Goal: Task Accomplishment & Management: Complete application form

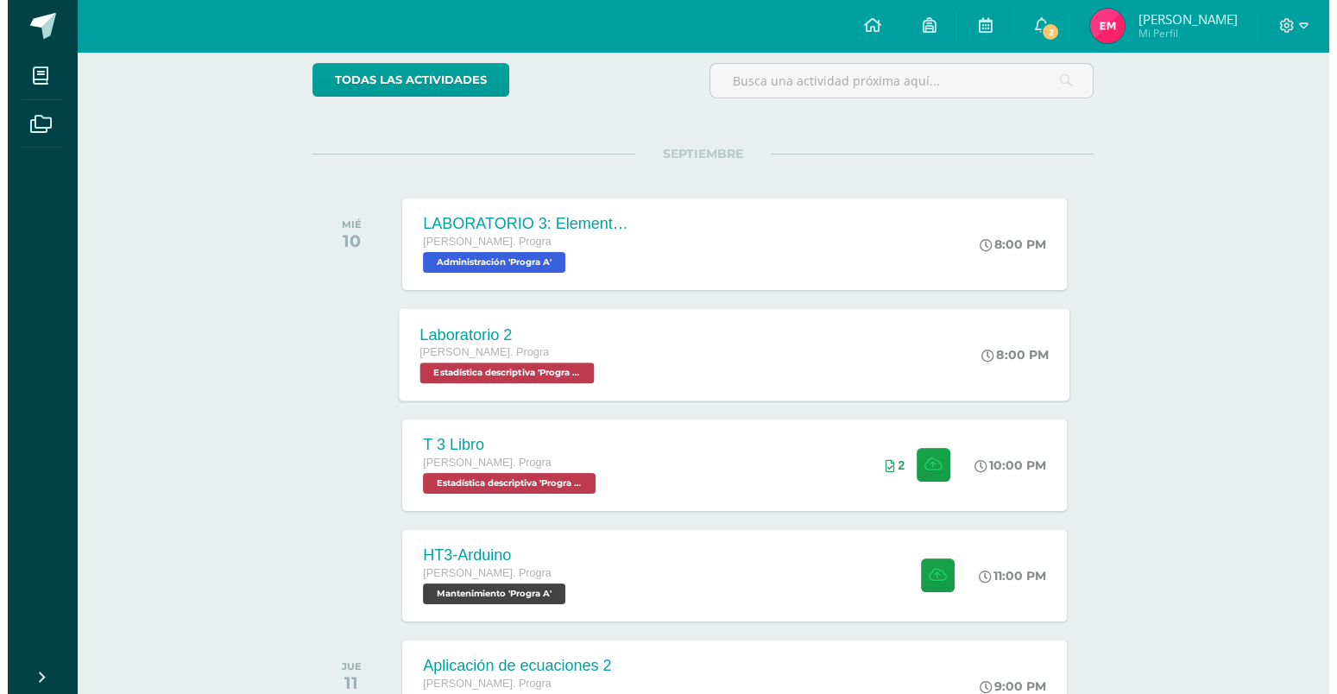
scroll to position [143, 0]
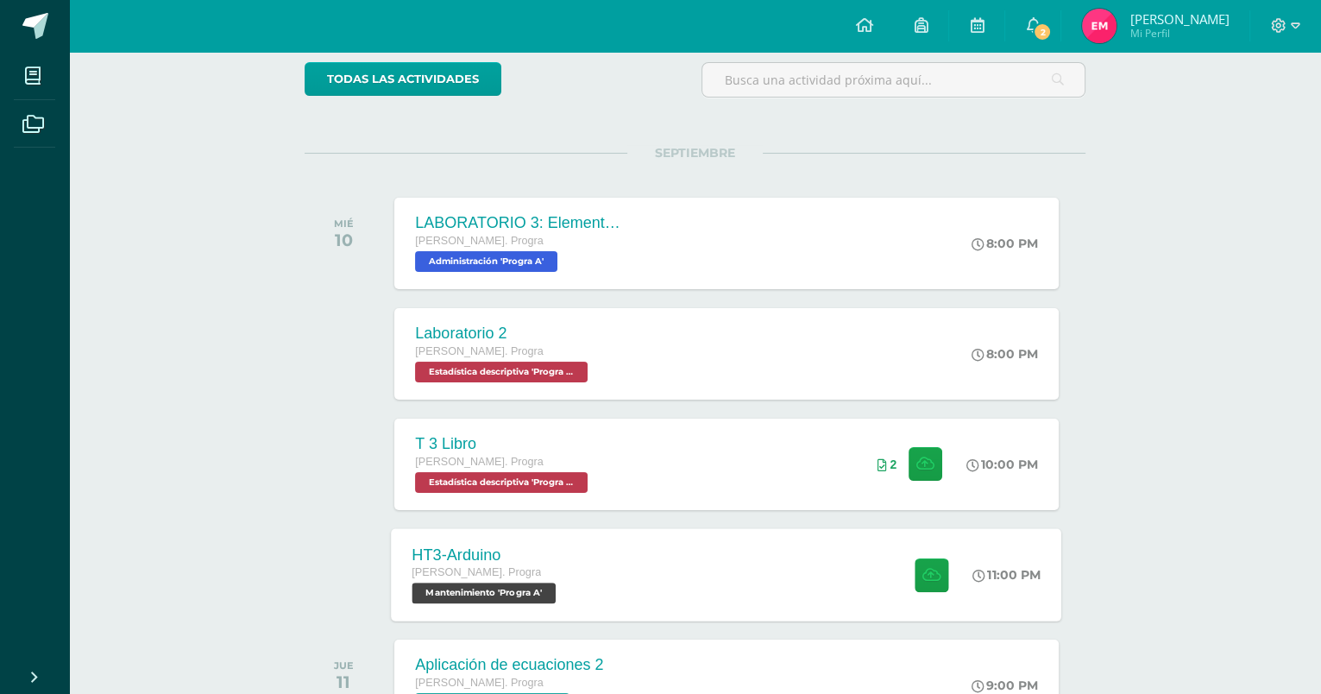
click at [672, 576] on div "HT3-[PERSON_NAME]. Progra Mantenimiento 'Progra A' 11:00 PM HT3-[GEOGRAPHIC_DAT…" at bounding box center [727, 574] width 670 height 92
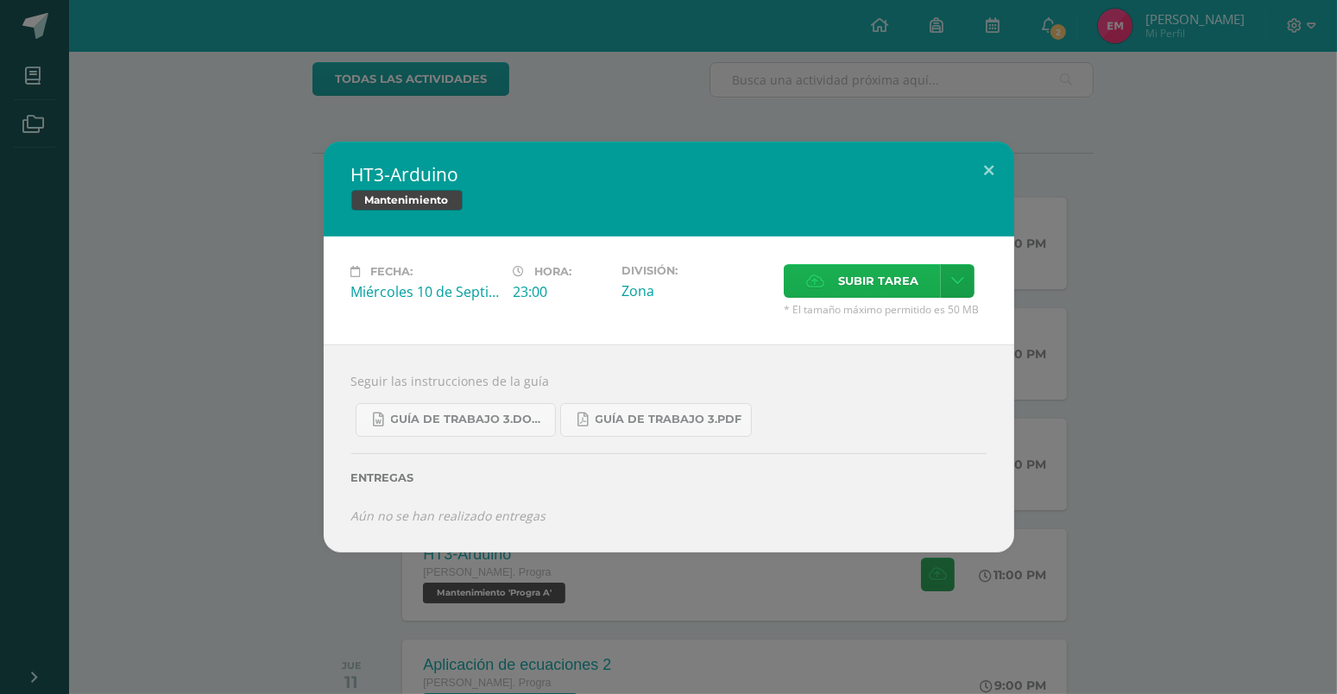
click at [821, 292] on label "Subir tarea" at bounding box center [861, 281] width 157 height 34
click at [0, 0] on input "Subir tarea" at bounding box center [0, 0] width 0 height 0
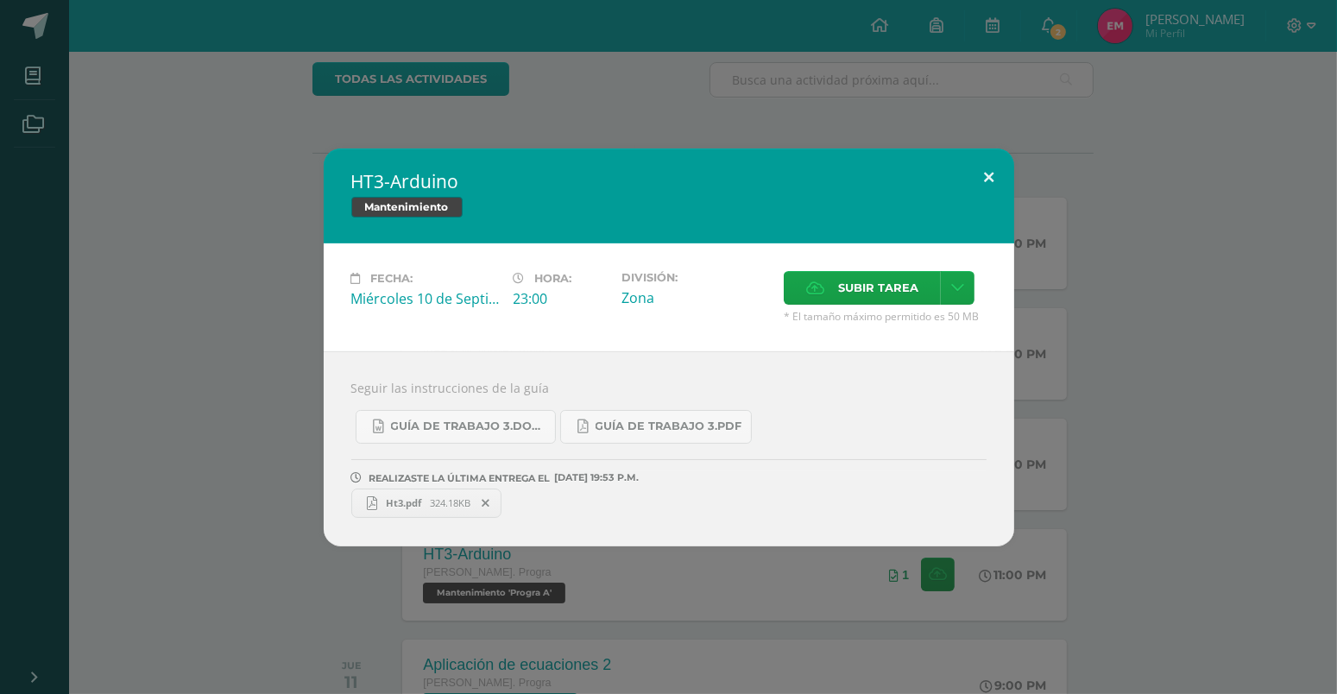
click at [998, 174] on button at bounding box center [989, 177] width 49 height 59
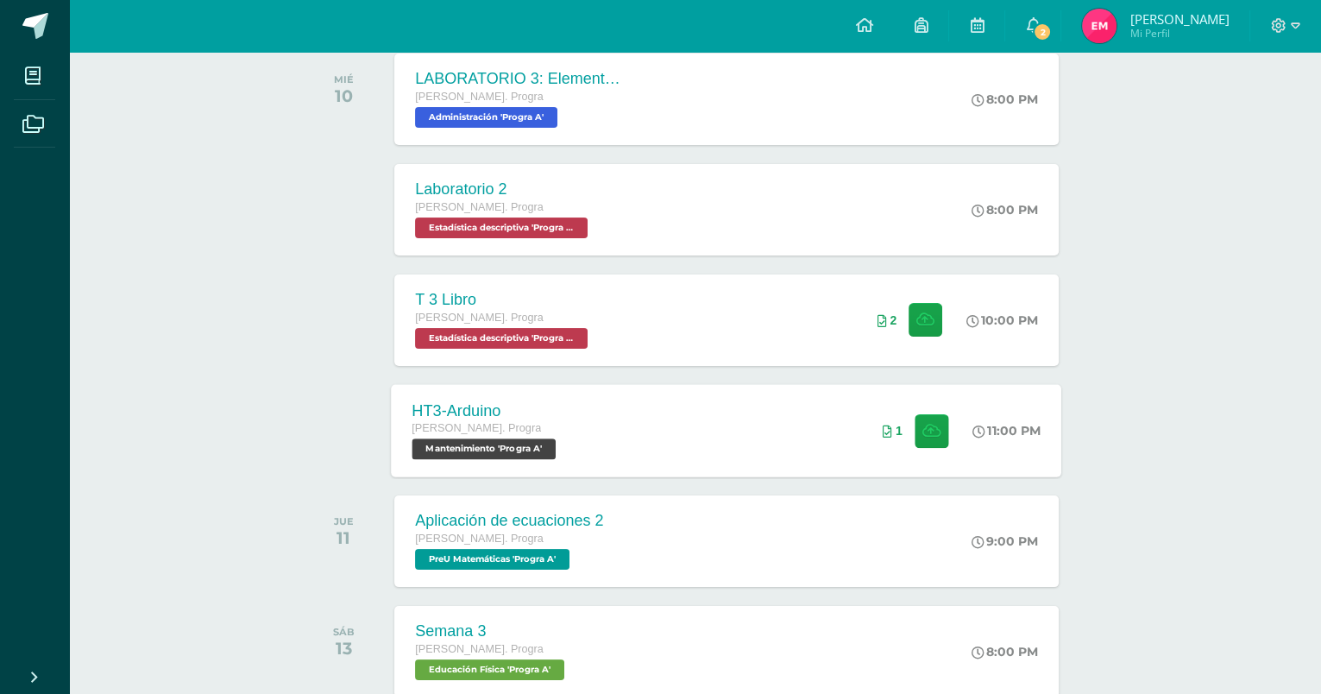
scroll to position [215, 0]
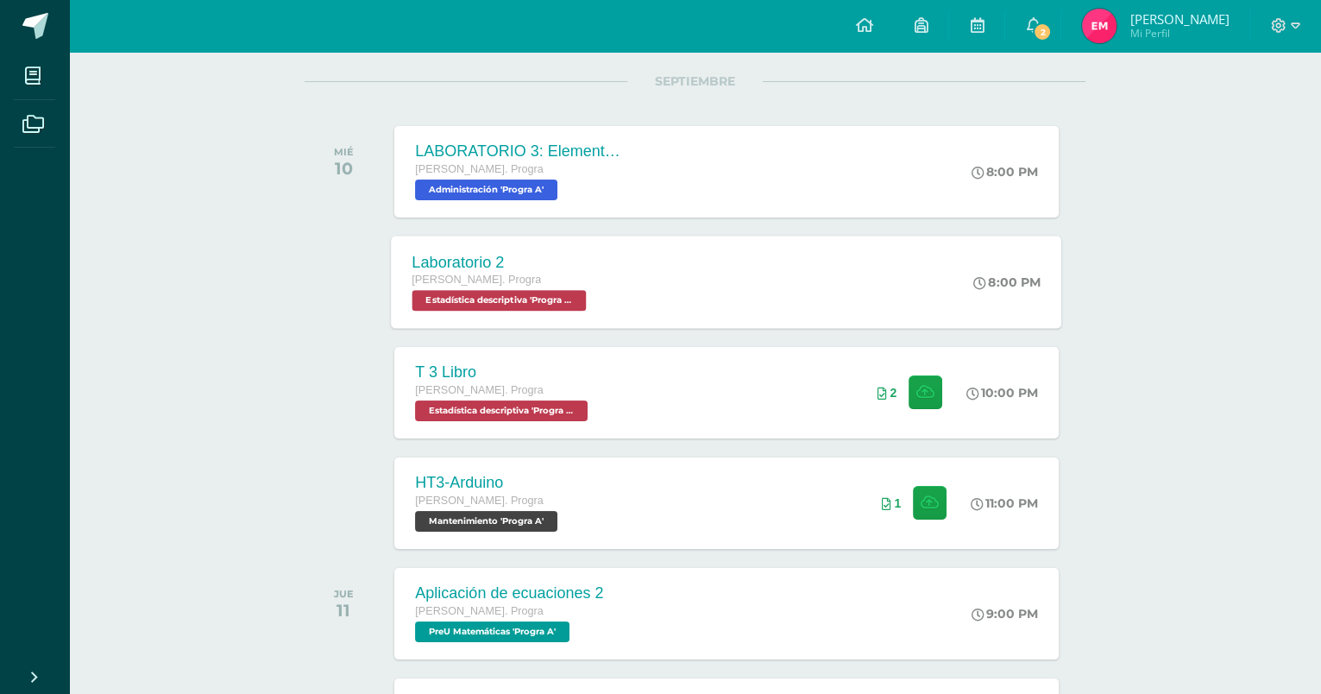
click at [593, 301] on div "Laboratorio 2 [PERSON_NAME]. Progra Estadística descriptiva 'Progra A'" at bounding box center [502, 282] width 220 height 92
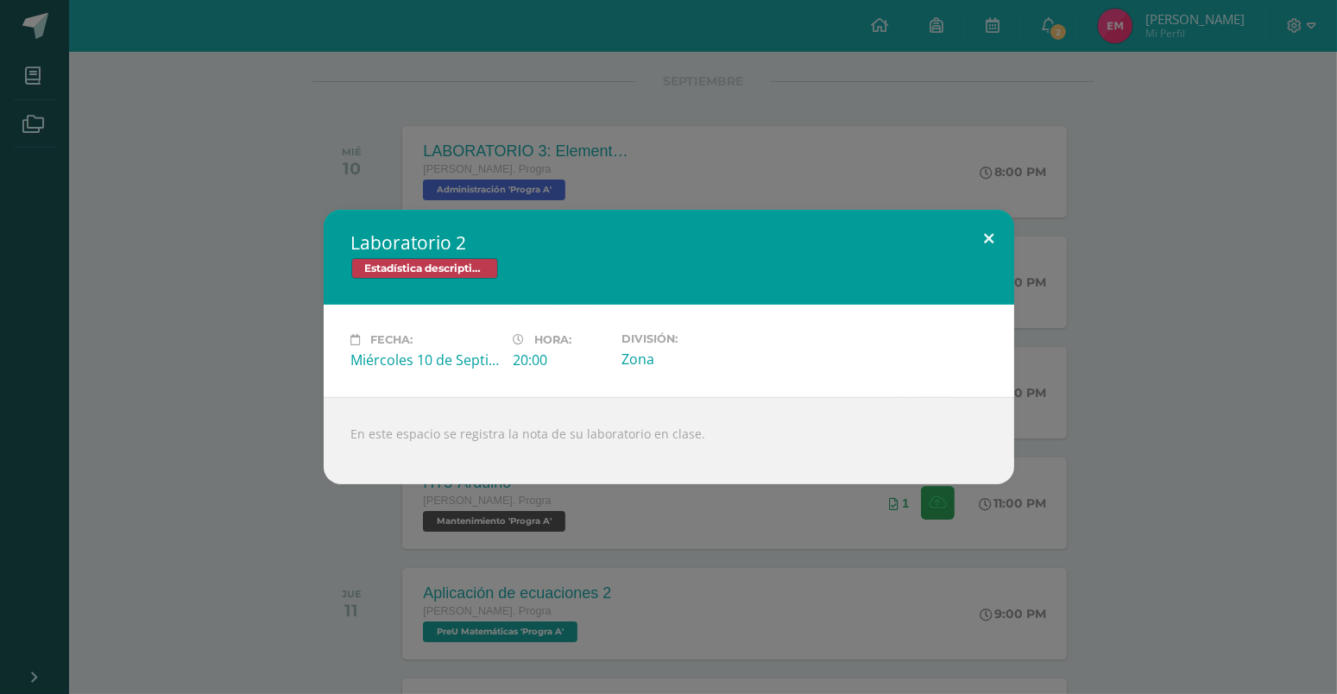
click at [995, 231] on button at bounding box center [989, 239] width 49 height 59
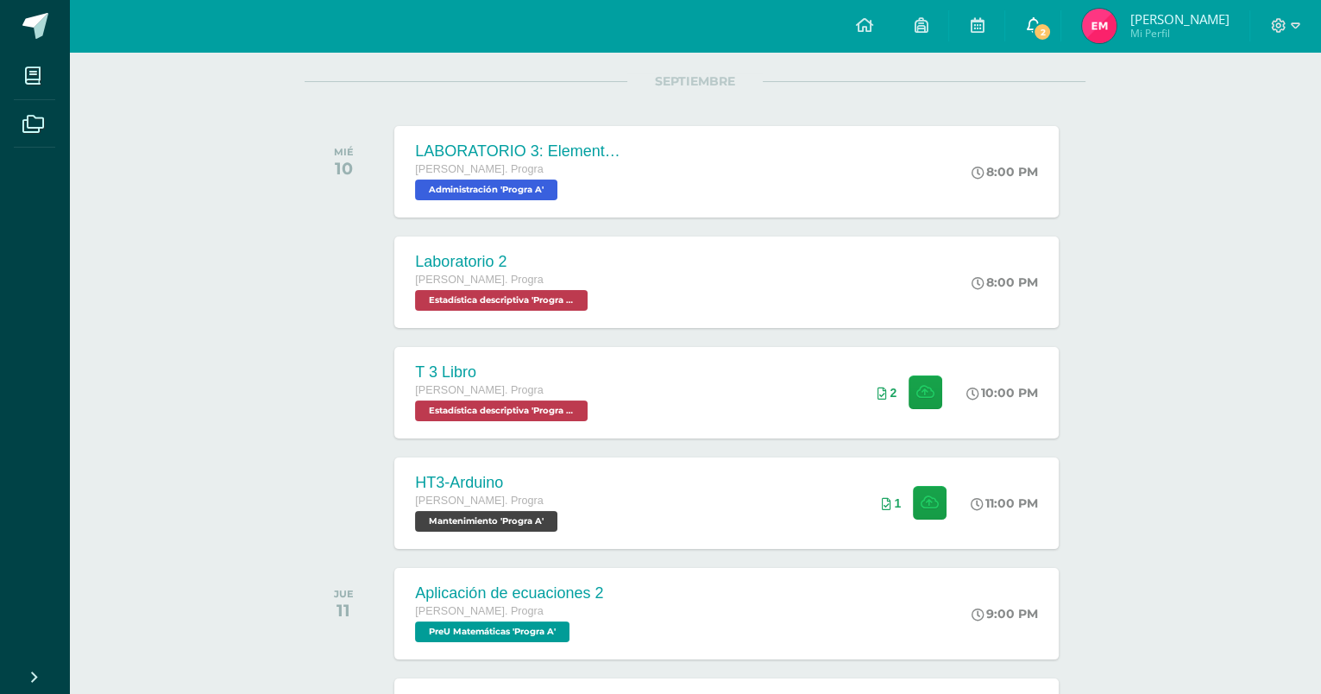
click at [1040, 19] on icon at bounding box center [1033, 25] width 14 height 16
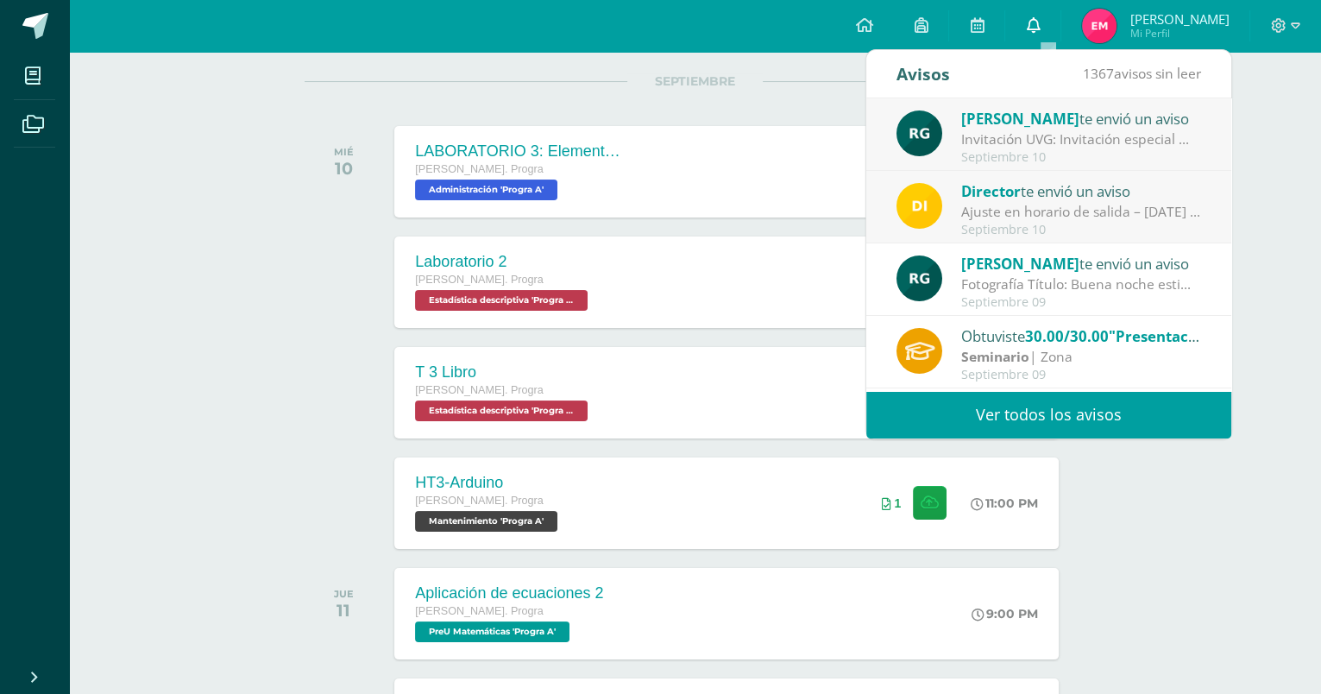
click at [1060, 29] on link "0" at bounding box center [1032, 26] width 55 height 52
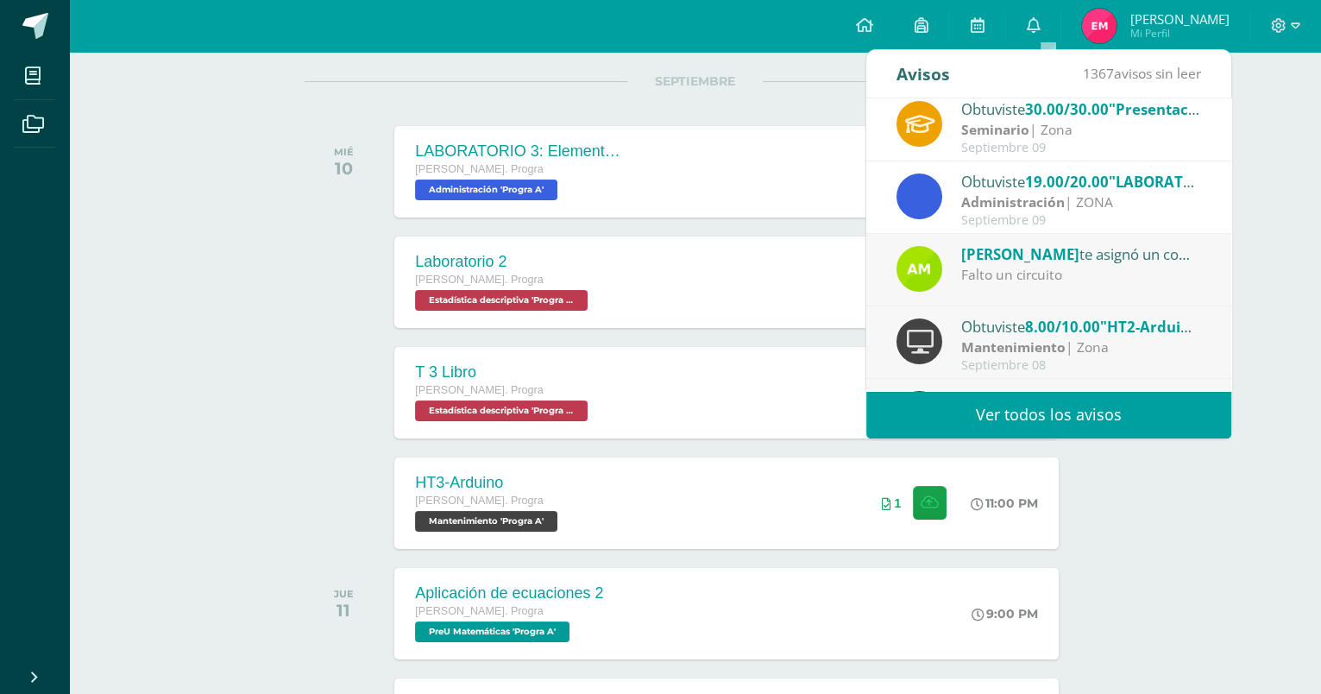
scroll to position [286, 0]
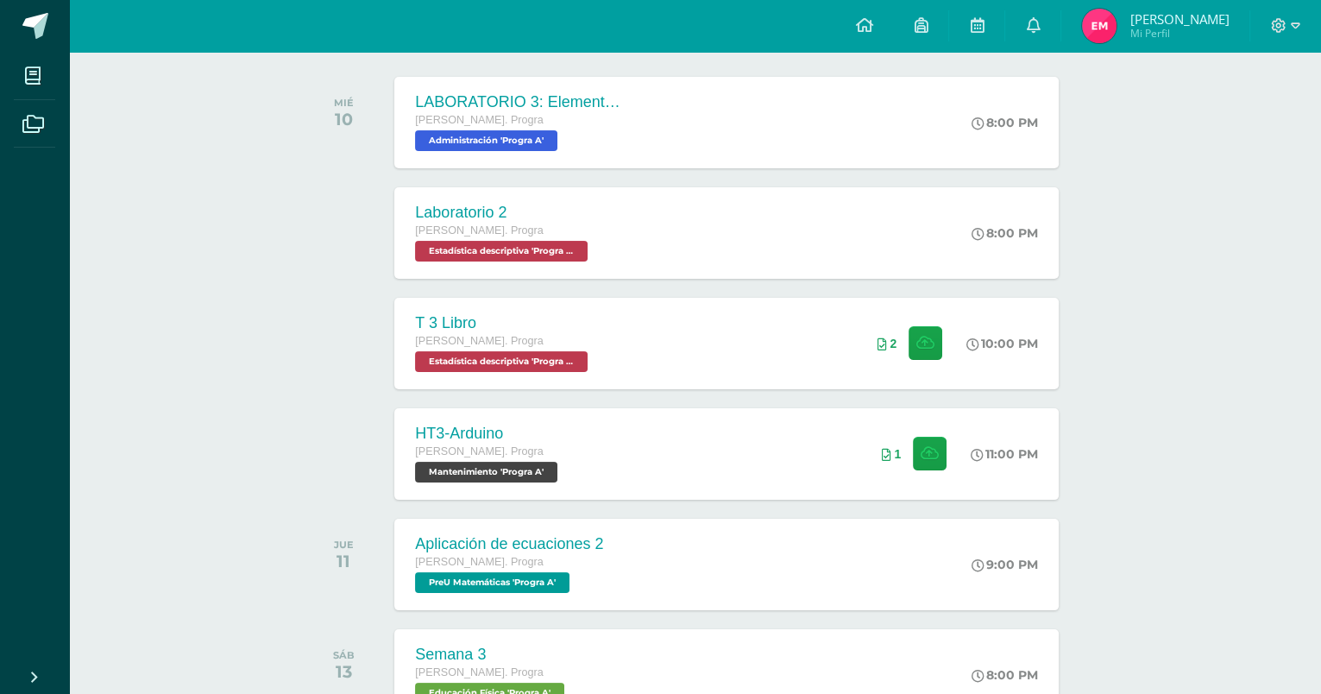
scroll to position [195, 0]
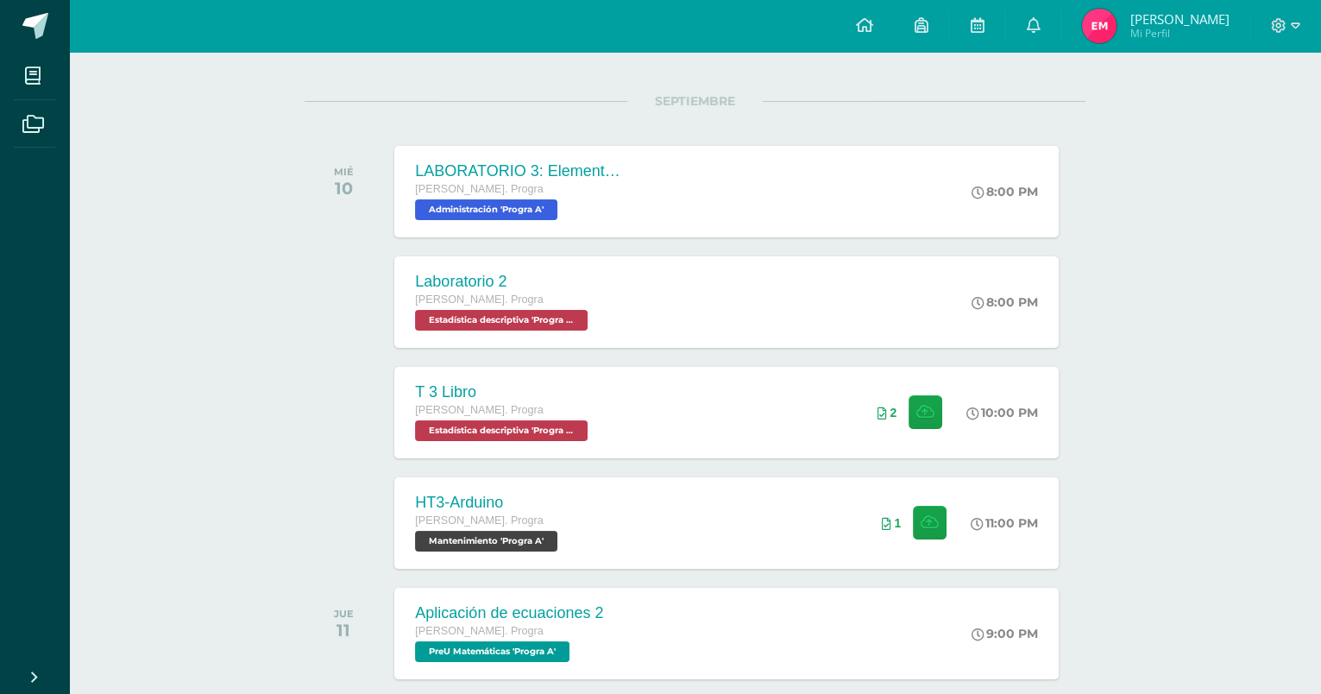
drag, startPoint x: 1130, startPoint y: 327, endPoint x: 1134, endPoint y: 310, distance: 17.6
